Goal: Task Accomplishment & Management: Manage account settings

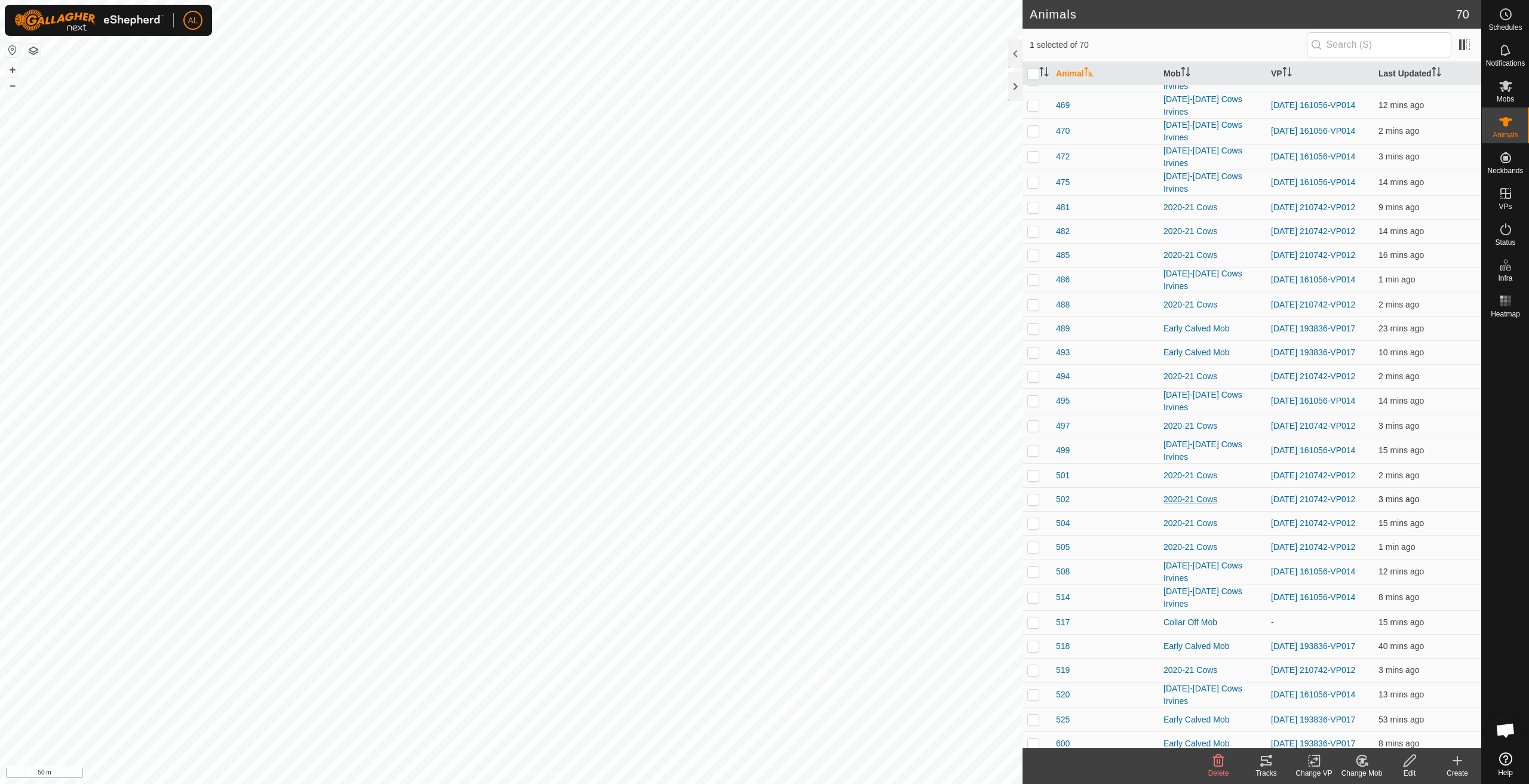
scroll to position [1142, 0]
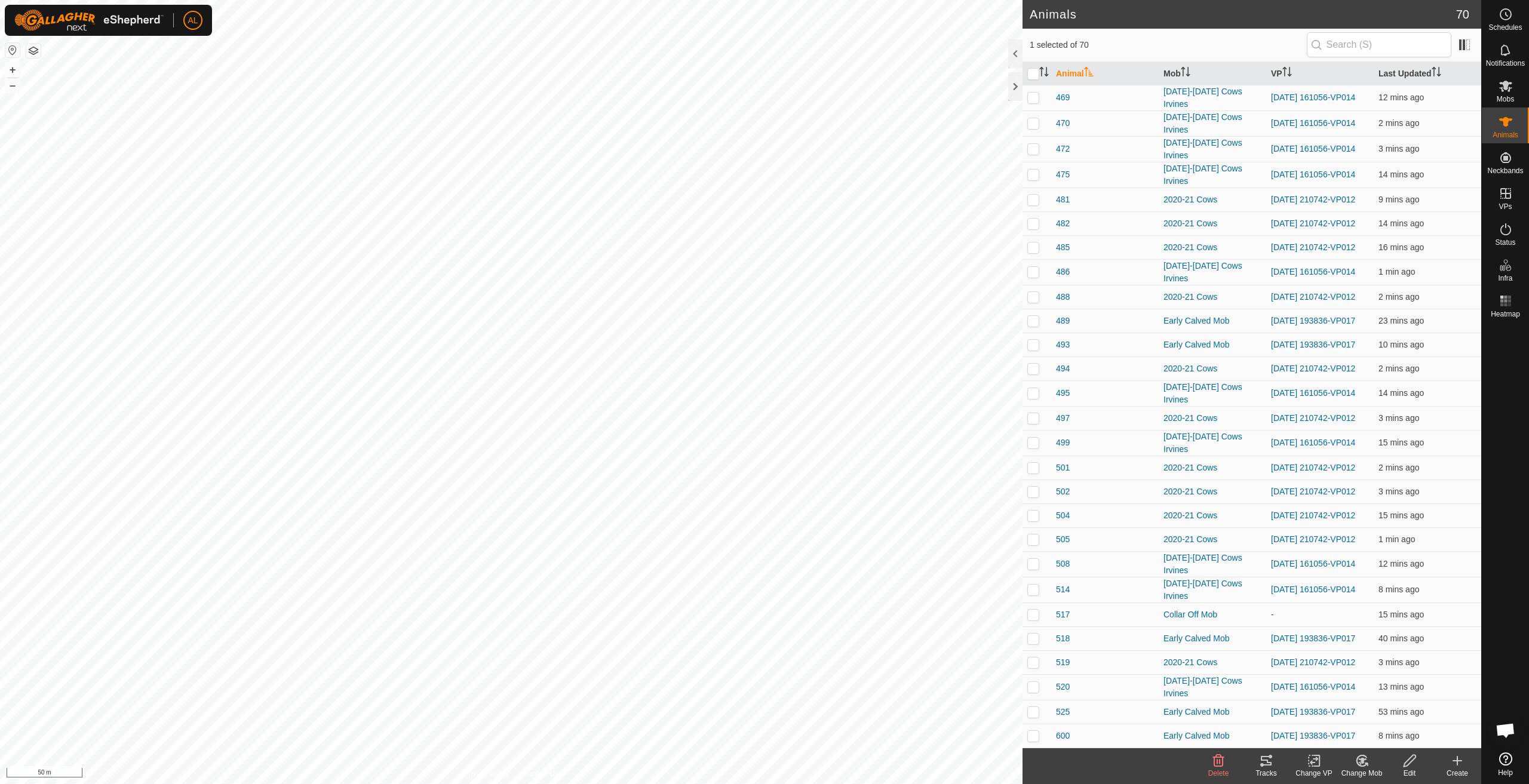
drag, startPoint x: 1472, startPoint y: 611, endPoint x: 1494, endPoint y: 478, distance: 134.8
click at [1494, 478] on div "Schedules Notifications Mobs Animals Neckbands VPs Status Infra Heatmap Help An…" at bounding box center [764, 392] width 1529 height 784
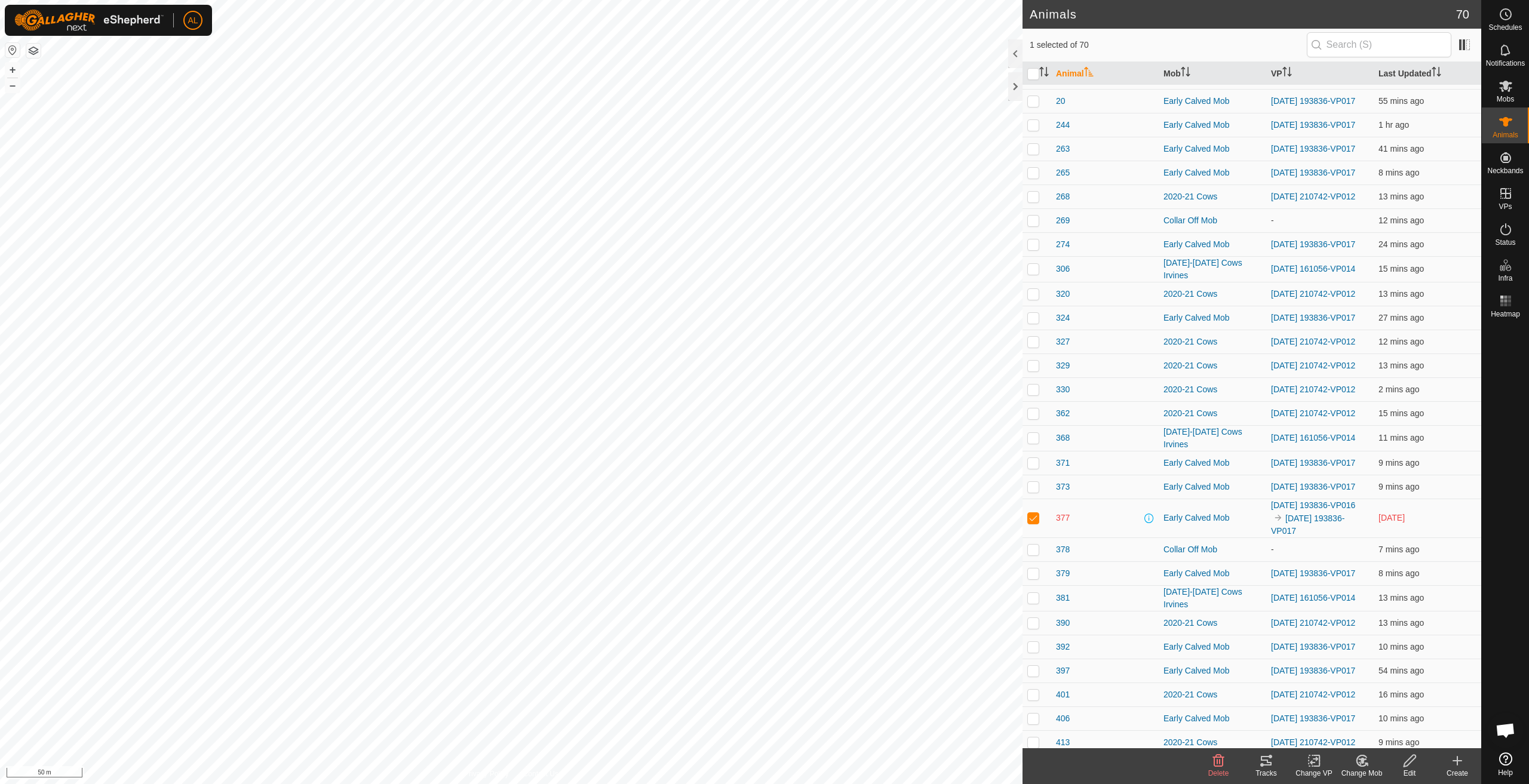
scroll to position [0, 0]
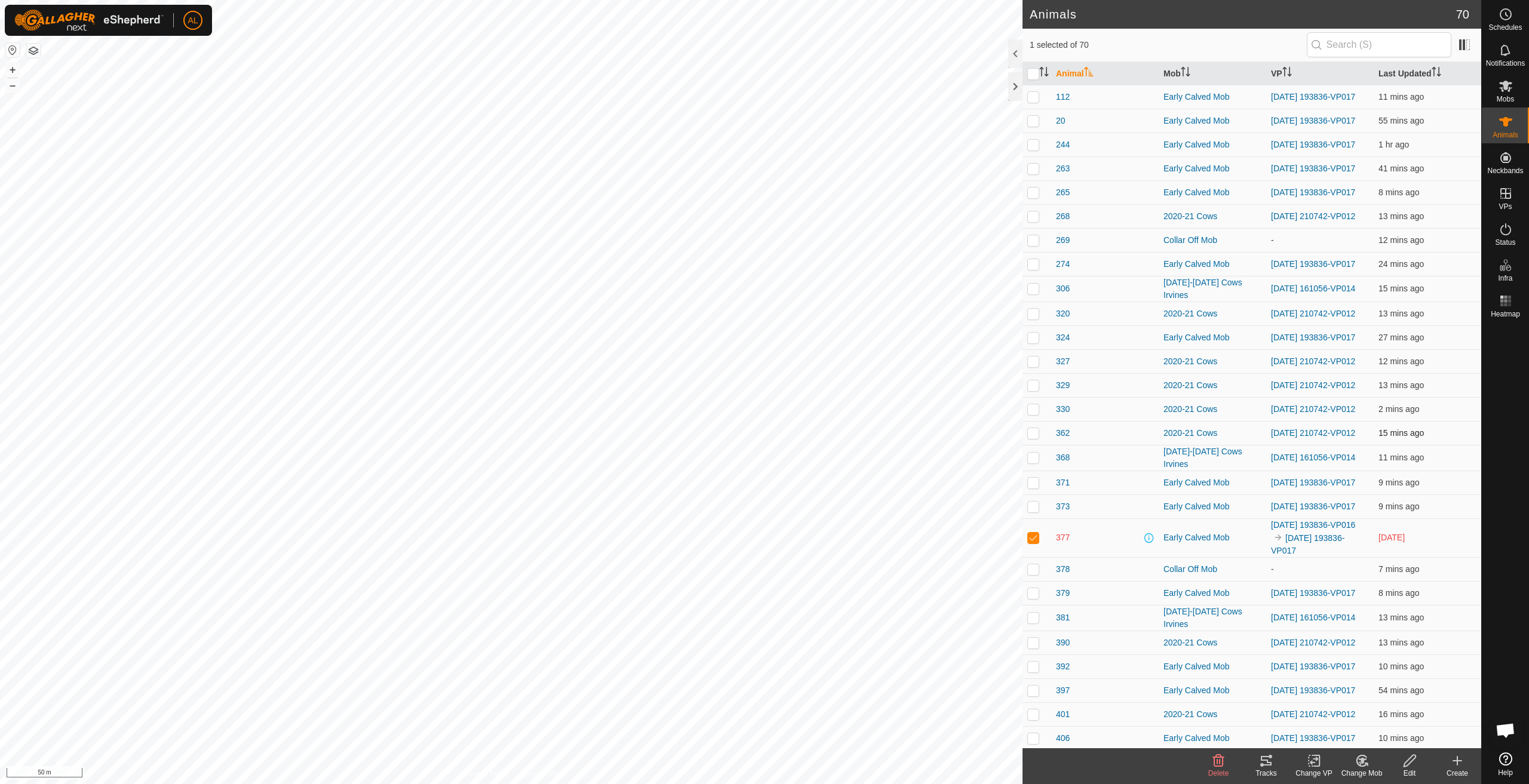
click at [1457, 444] on td "15 mins ago" at bounding box center [1427, 433] width 108 height 24
click at [1484, 379] on div at bounding box center [1505, 535] width 47 height 425
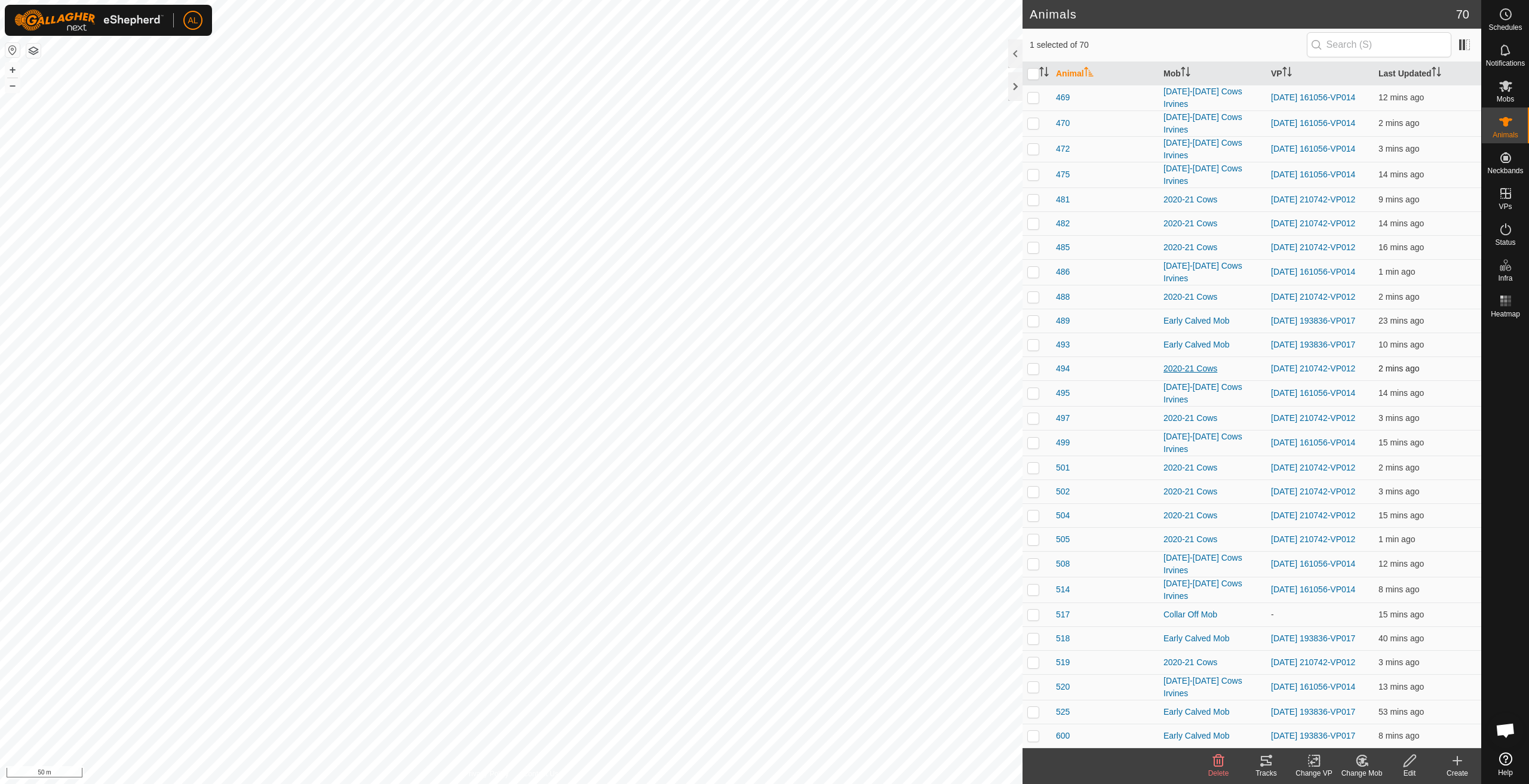
scroll to position [1142, 0]
click at [1512, 90] on es-mob-svg-icon at bounding box center [1506, 85] width 22 height 19
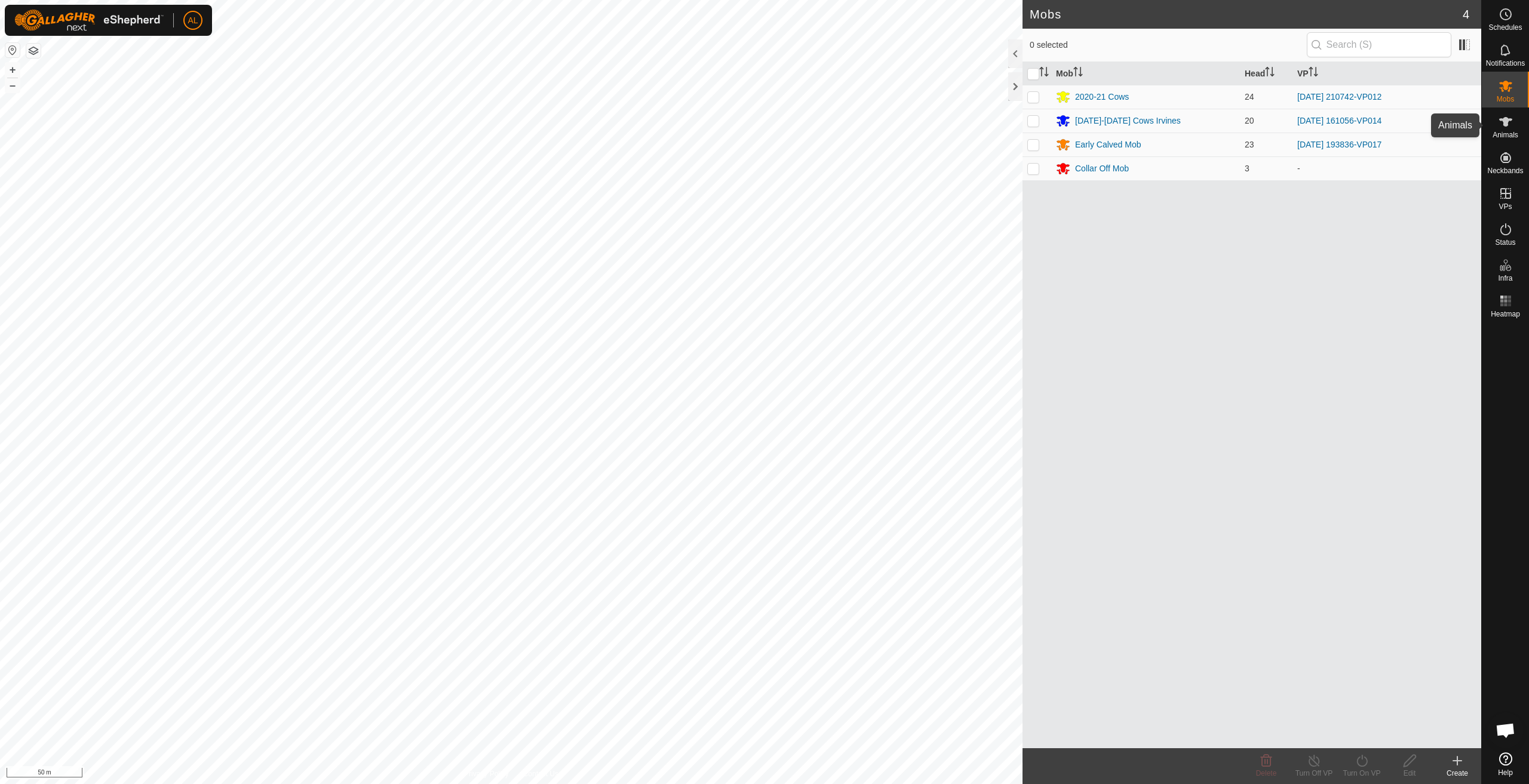
click at [1505, 134] on span "Animals" at bounding box center [1506, 135] width 26 height 8
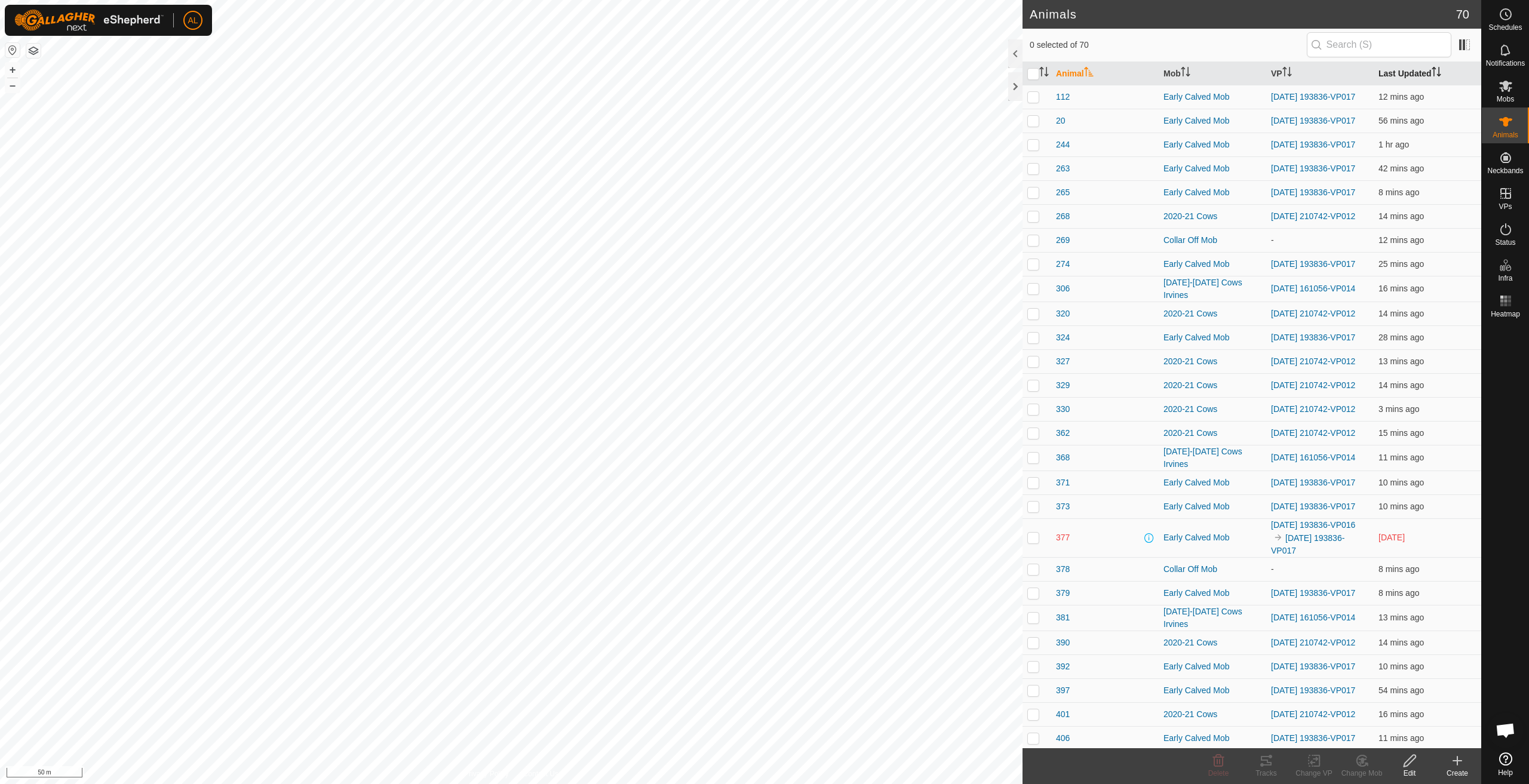
click at [1400, 76] on th "Last Updated" at bounding box center [1427, 73] width 108 height 23
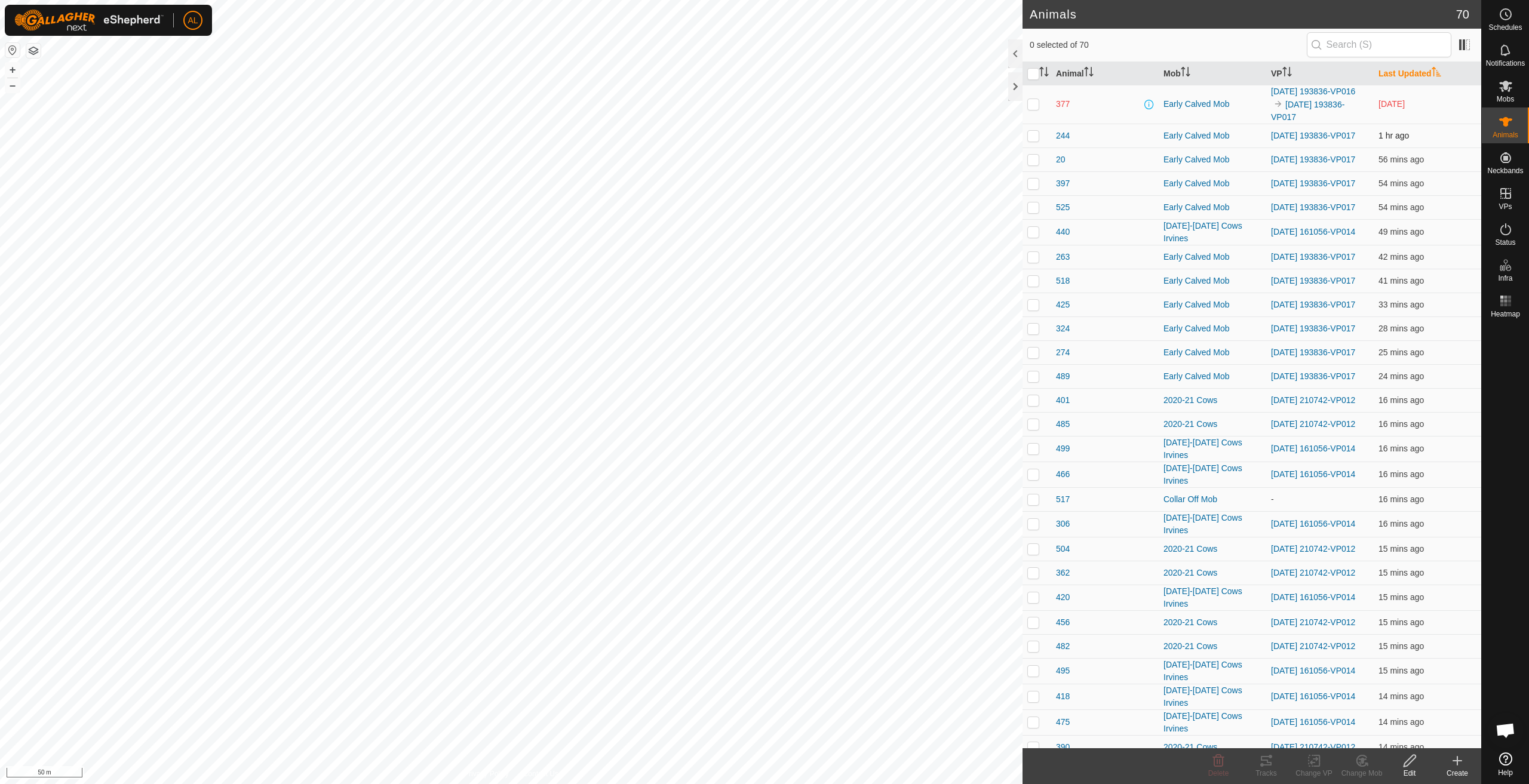
click at [1035, 135] on p-checkbox at bounding box center [1033, 136] width 12 height 10
checkbox input "false"
click at [1036, 160] on p-checkbox at bounding box center [1033, 159] width 12 height 10
click at [1035, 160] on p-checkbox at bounding box center [1033, 159] width 12 height 10
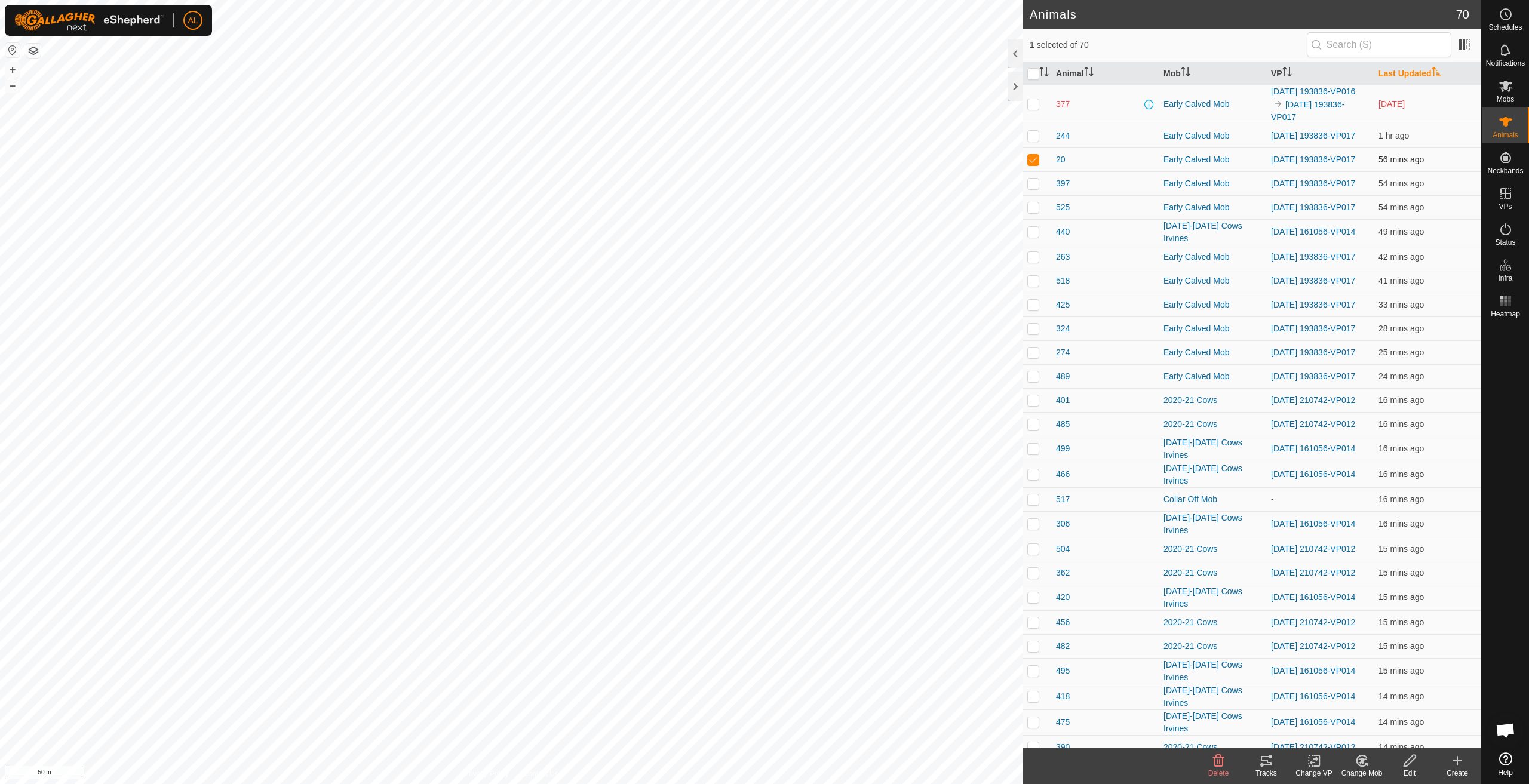
checkbox input "false"
click at [1035, 99] on p-checkbox at bounding box center [1033, 104] width 12 height 10
checkbox input "false"
click at [1062, 101] on span "377" at bounding box center [1063, 104] width 14 height 13
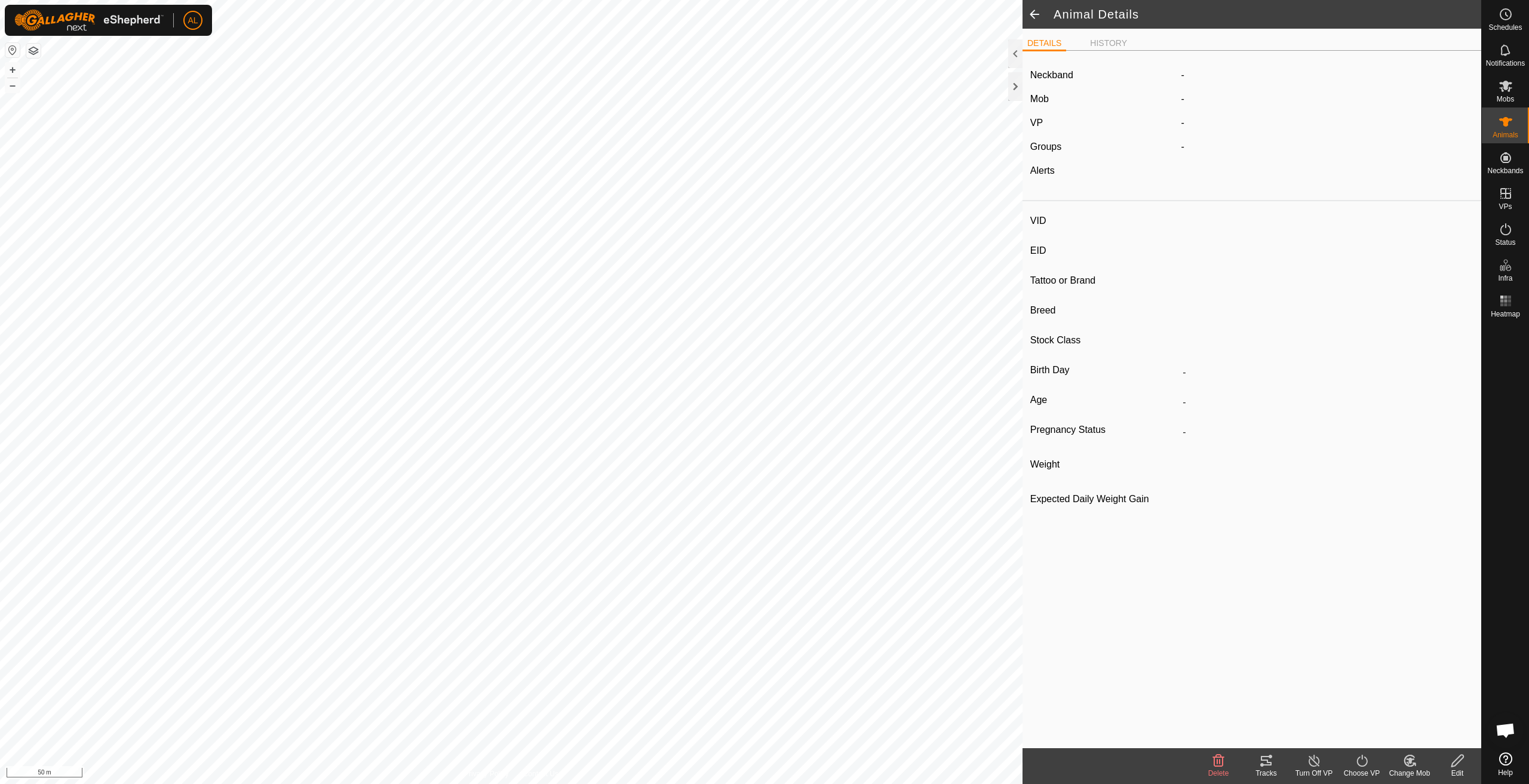
type input "377"
type input "-"
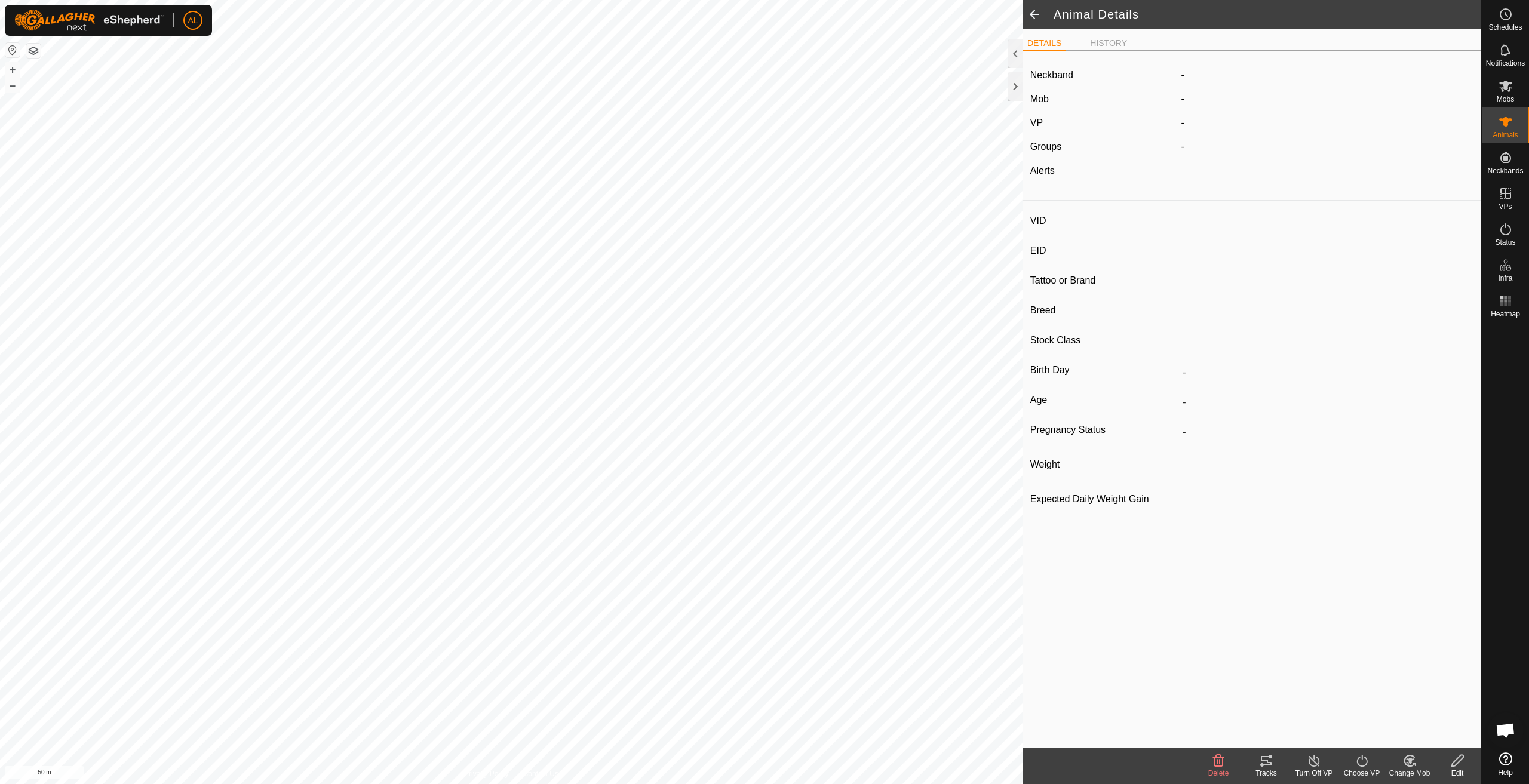
type input "-"
click at [1216, 70] on label "1264098811" at bounding box center [1220, 77] width 77 height 14
